Goal: Browse casually

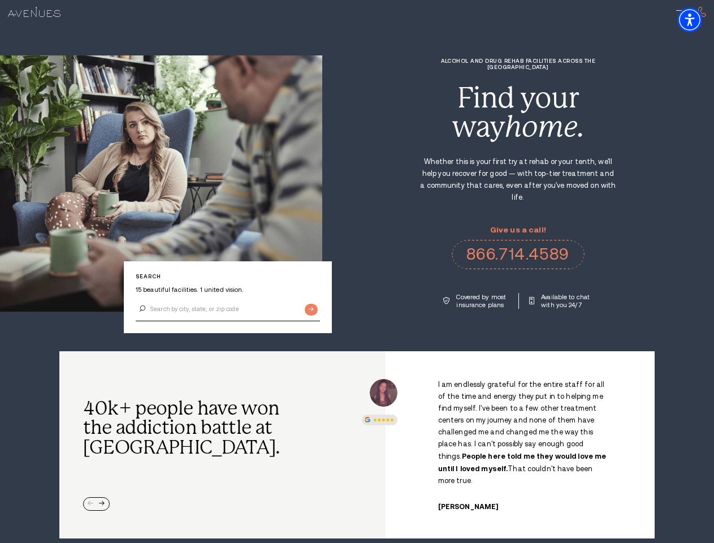
click at [357, 272] on div "Alcohol and Drug Rehab Facilities across the [GEOGRAPHIC_DATA] Find your way ho…" at bounding box center [518, 183] width 392 height 251
click at [700, 20] on img "Accessibility Menu" at bounding box center [690, 19] width 25 height 25
